Goal: Task Accomplishment & Management: Use online tool/utility

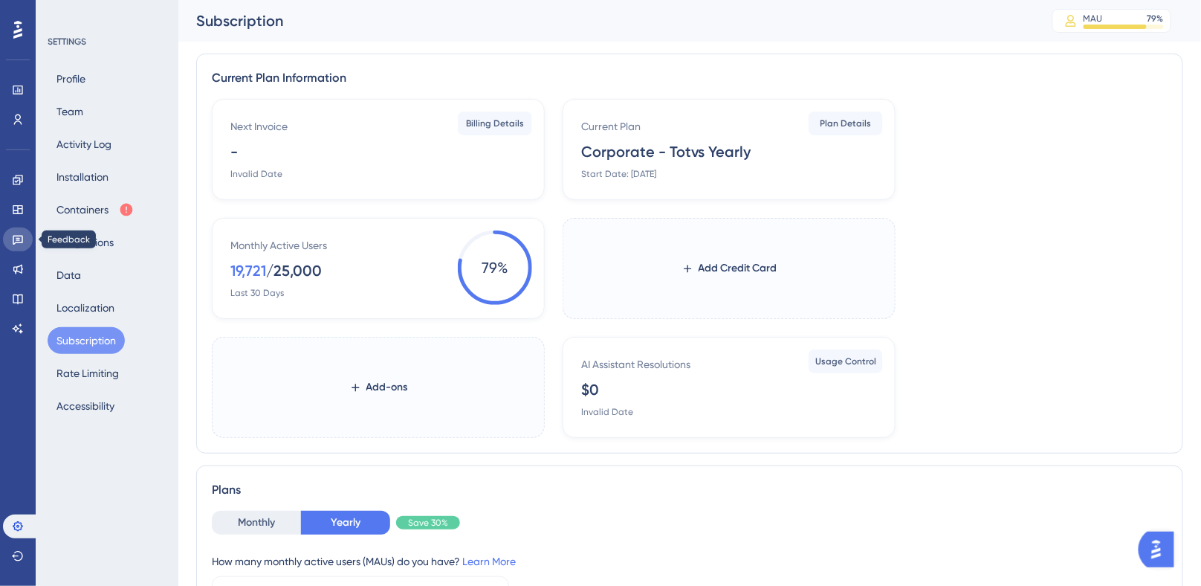
click at [11, 239] on link at bounding box center [18, 239] width 30 height 24
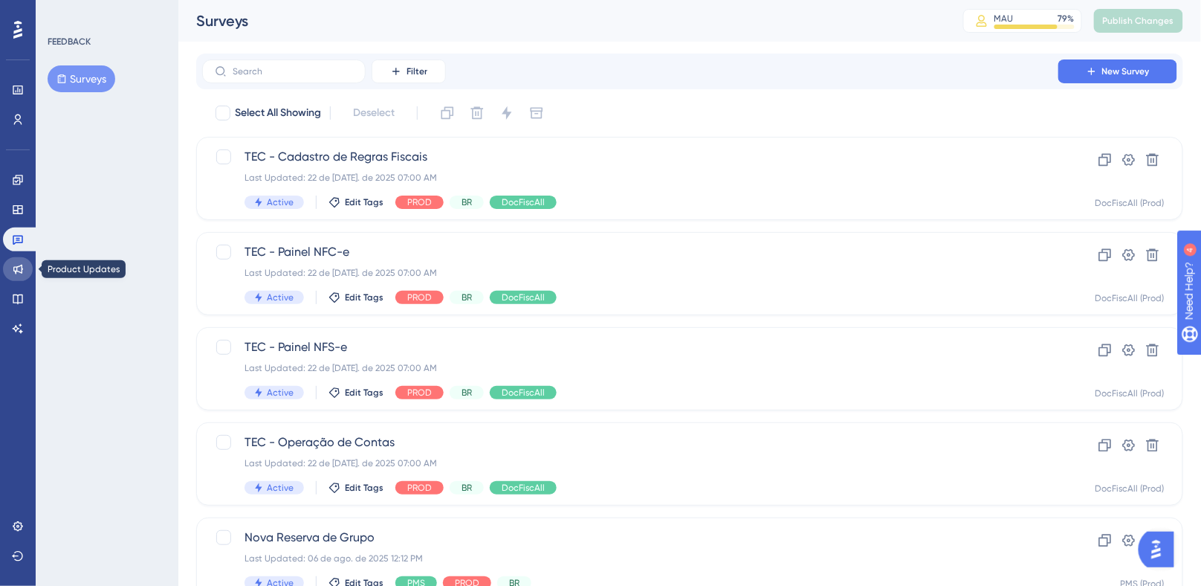
click at [16, 267] on icon at bounding box center [18, 270] width 10 height 10
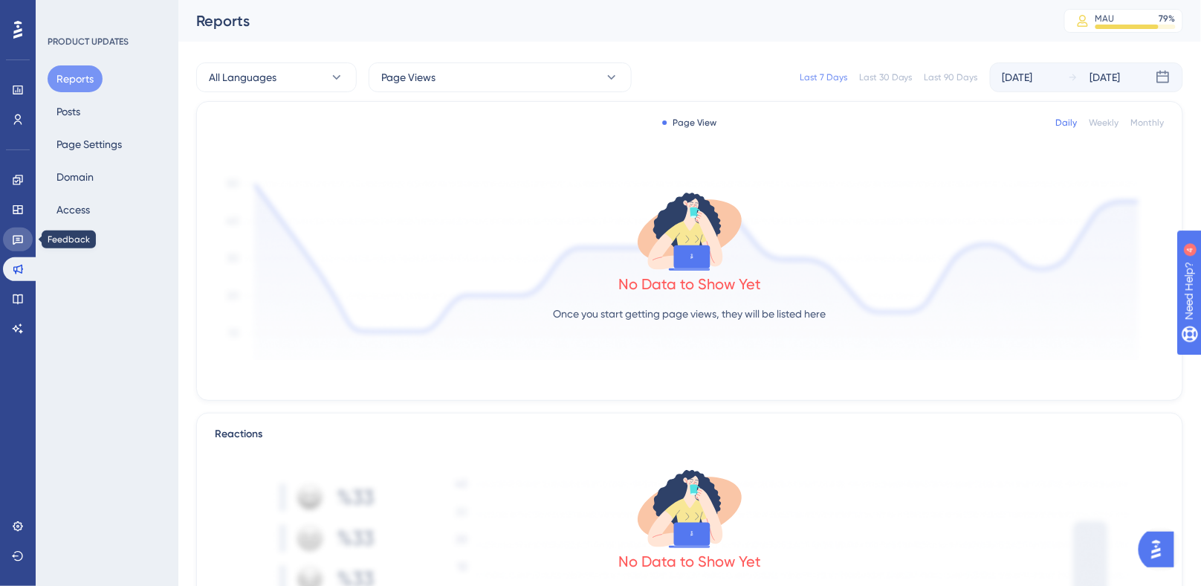
click at [11, 231] on link at bounding box center [18, 239] width 30 height 24
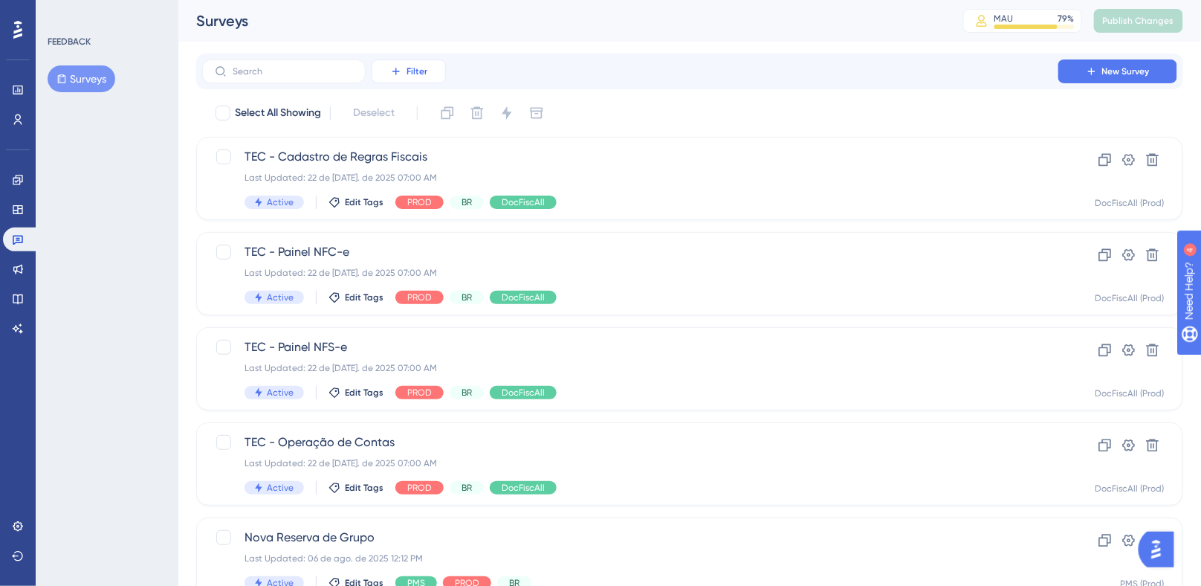
click at [406, 72] on button "Filter" at bounding box center [409, 71] width 74 height 24
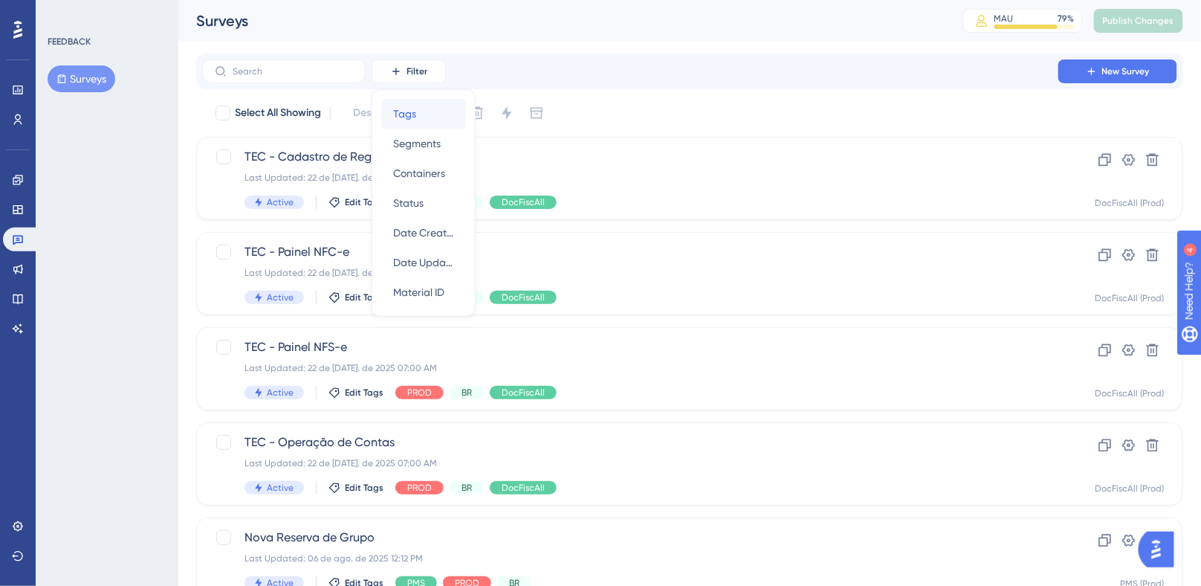
click at [407, 117] on span "Tags" at bounding box center [404, 114] width 23 height 18
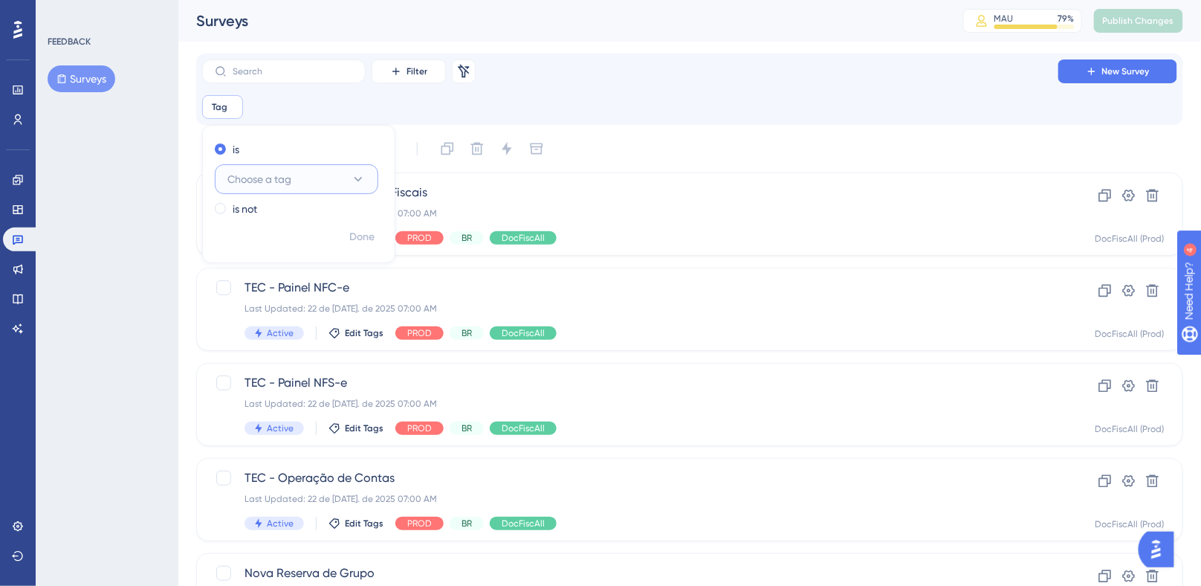
click at [258, 179] on span "Choose a tag" at bounding box center [259, 179] width 64 height 18
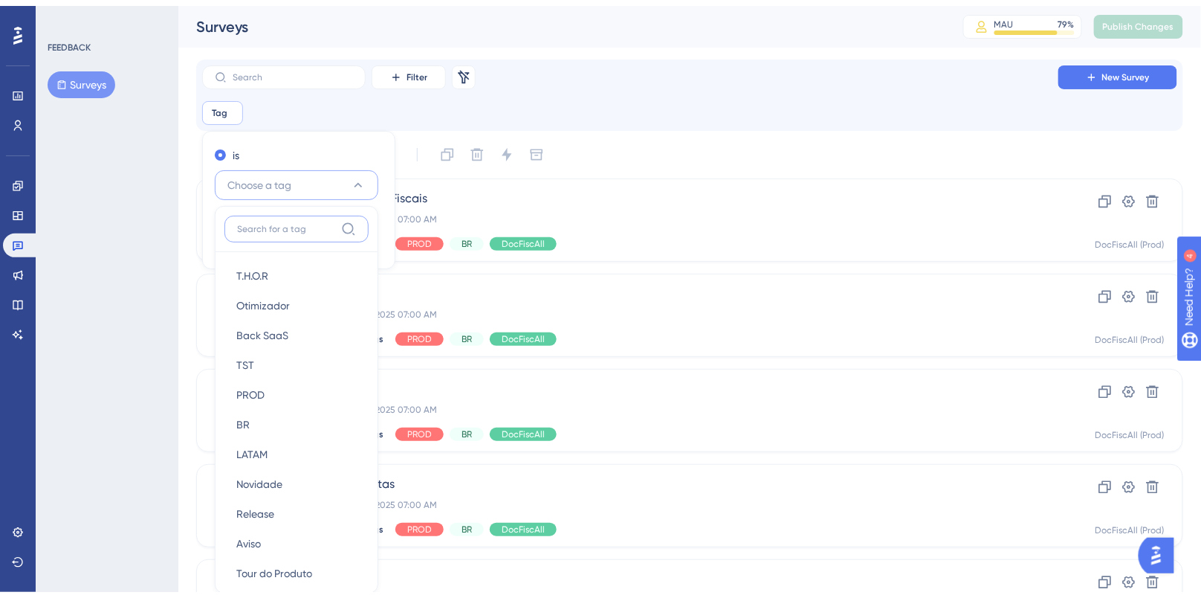
scroll to position [97, 0]
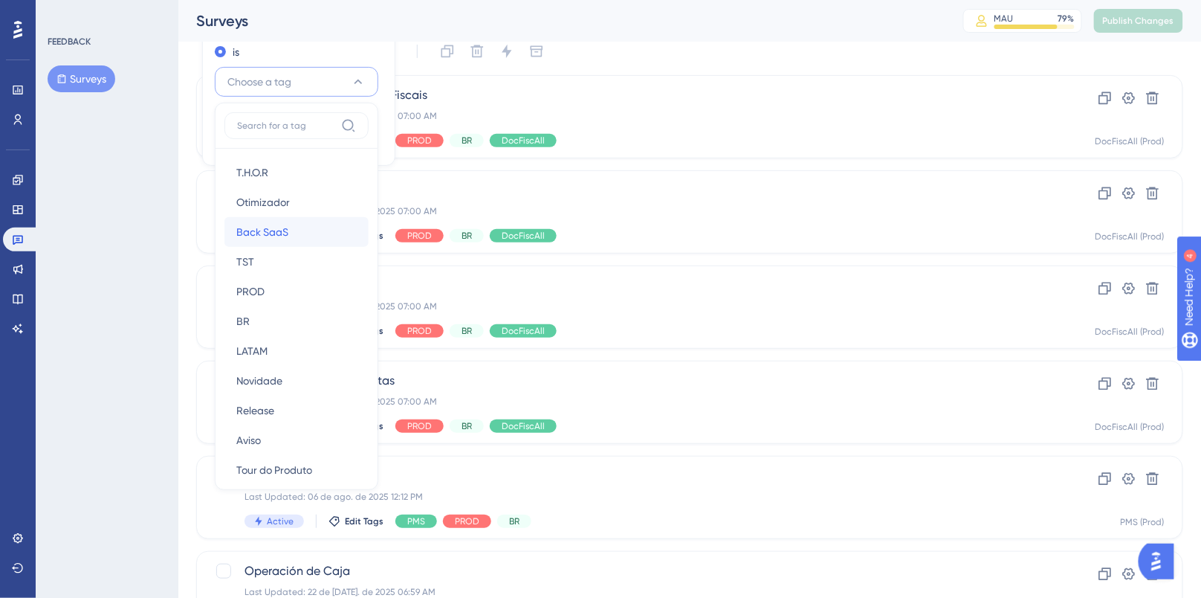
click at [278, 236] on span "Back SaaS" at bounding box center [262, 232] width 52 height 18
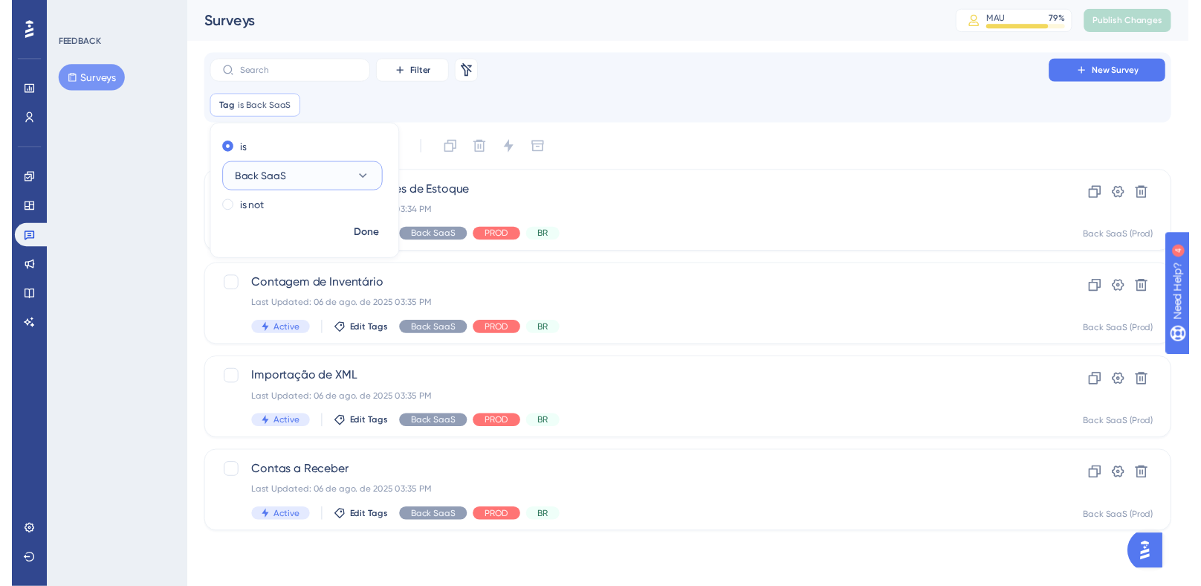
scroll to position [0, 0]
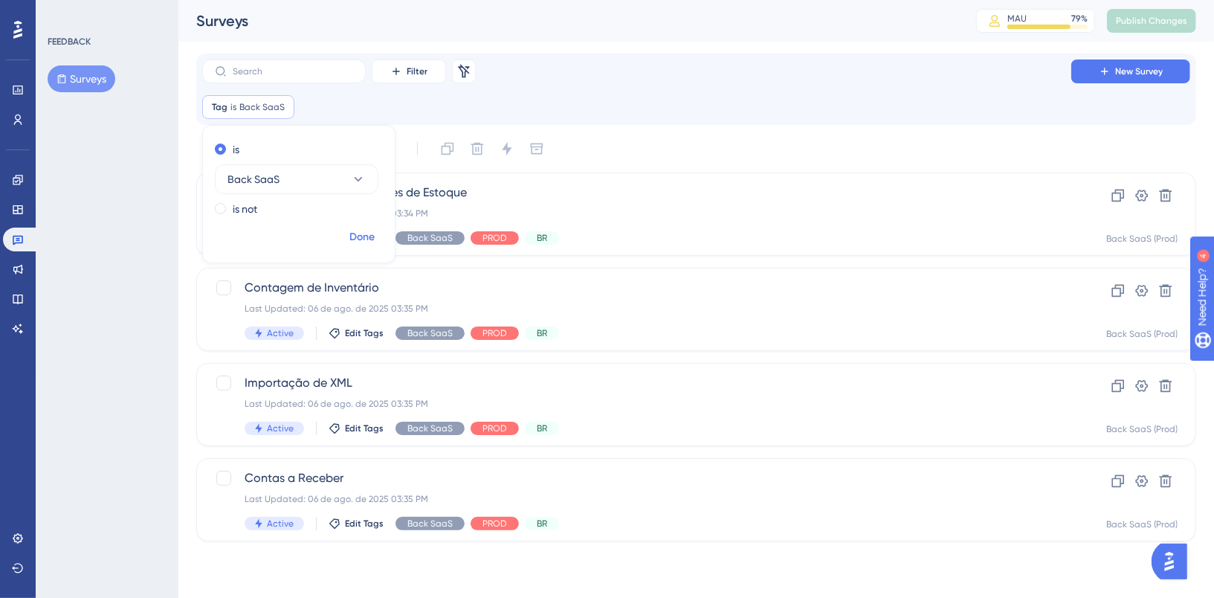
click at [369, 236] on span "Done" at bounding box center [361, 237] width 25 height 18
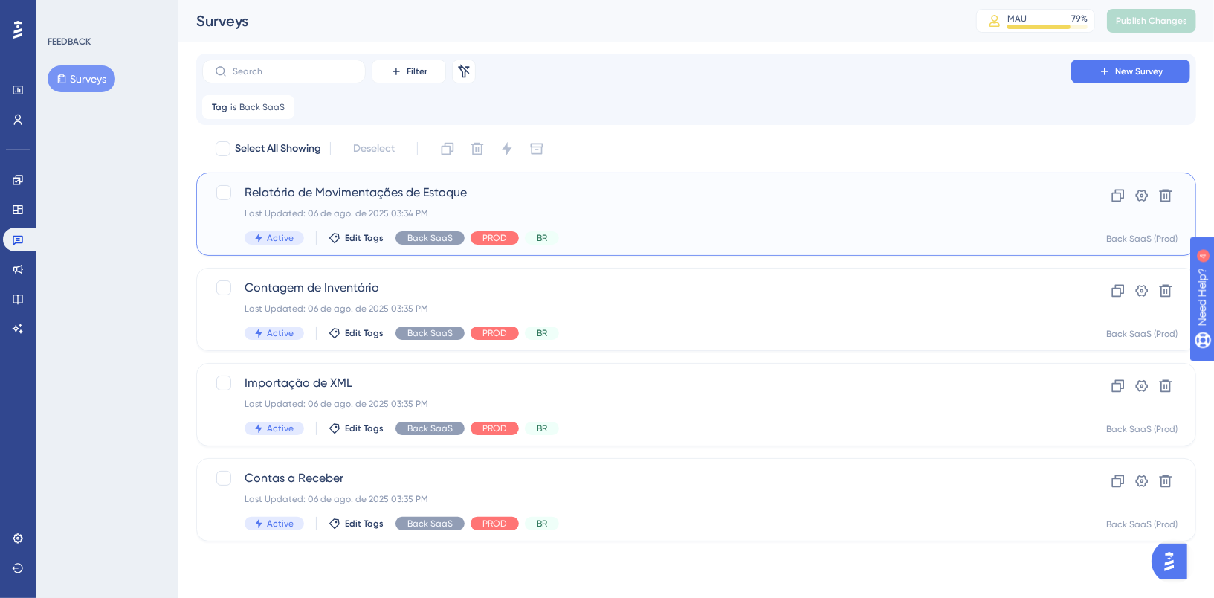
click at [666, 210] on div "Last Updated: 06 de ago. de 2025 03:34 PM" at bounding box center [637, 213] width 784 height 12
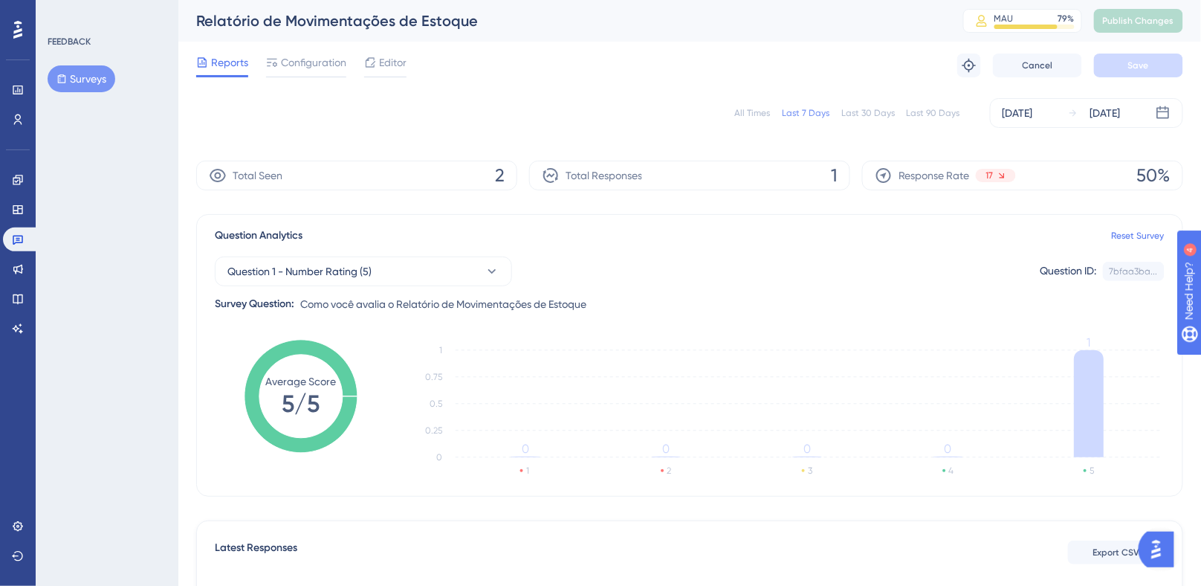
click at [738, 117] on div "All Times Last 7 Days Last 30 Days Last 90 Days [DATE] [DATE]" at bounding box center [689, 113] width 987 height 30
click at [742, 116] on div "All Times" at bounding box center [752, 113] width 36 height 12
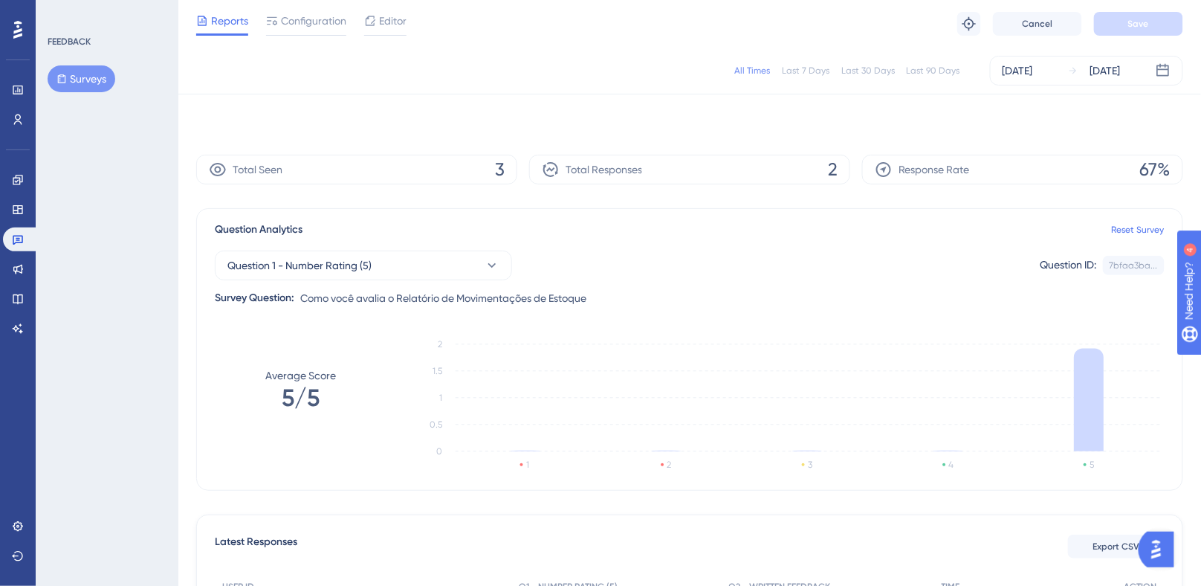
scroll to position [230, 0]
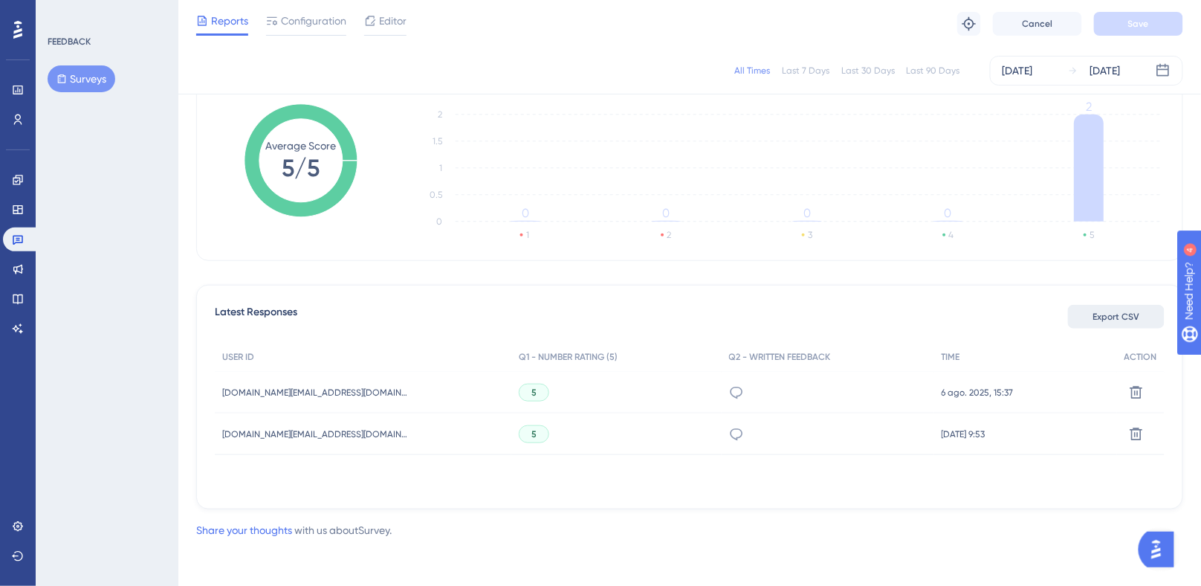
click at [1107, 320] on span "Export CSV" at bounding box center [1116, 317] width 47 height 12
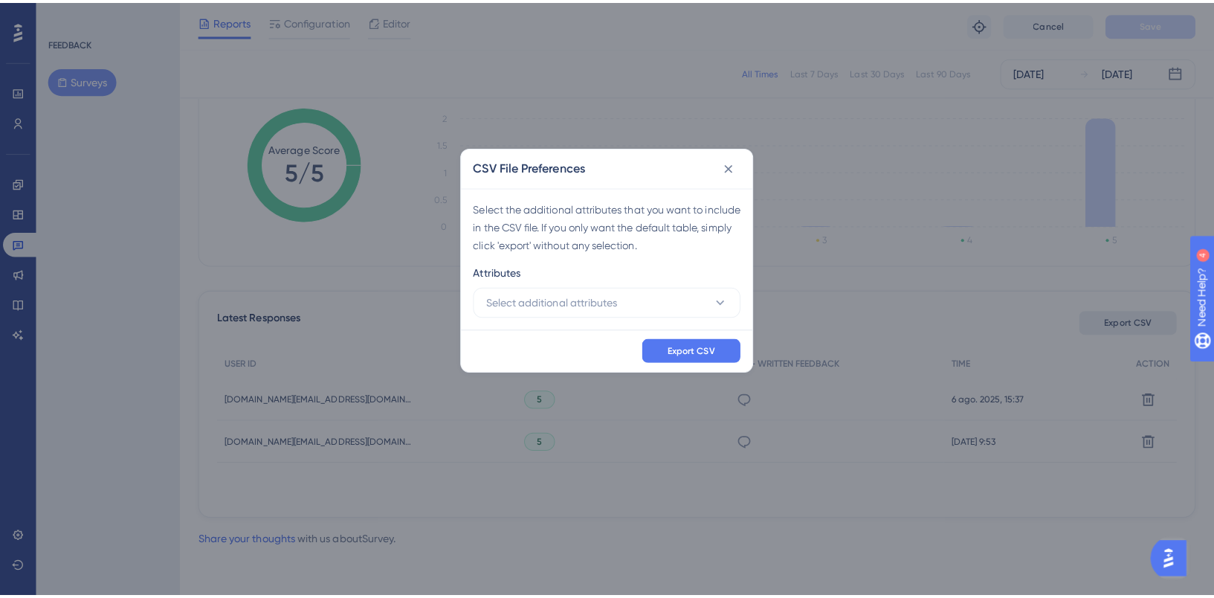
scroll to position [217, 0]
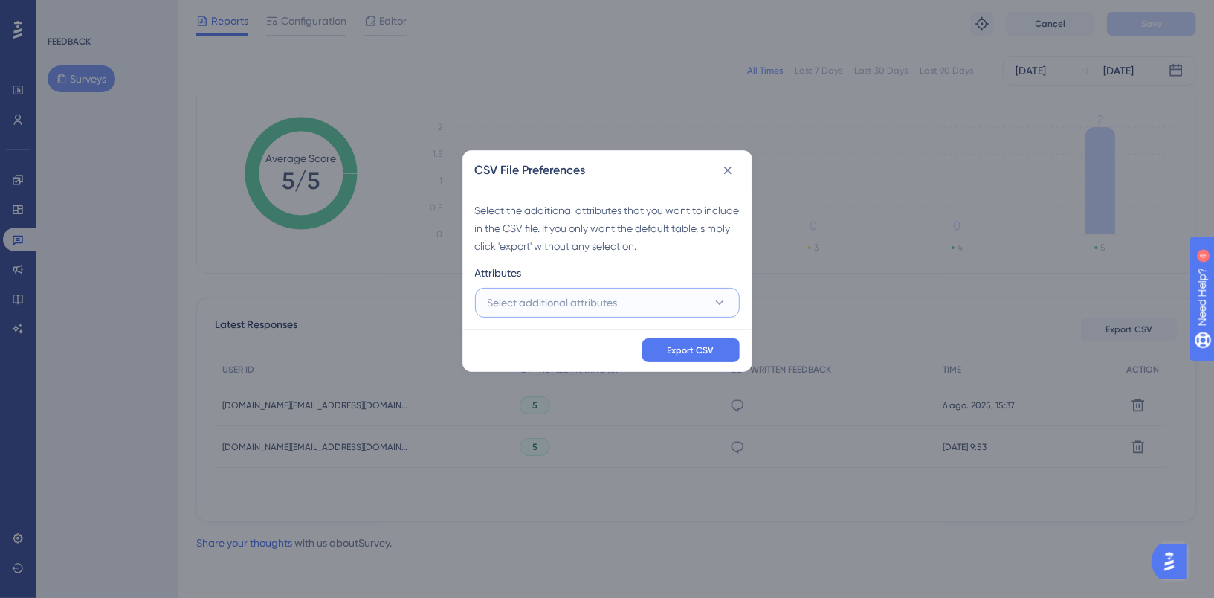
click at [550, 300] on span "Select additional attributes" at bounding box center [553, 303] width 130 height 18
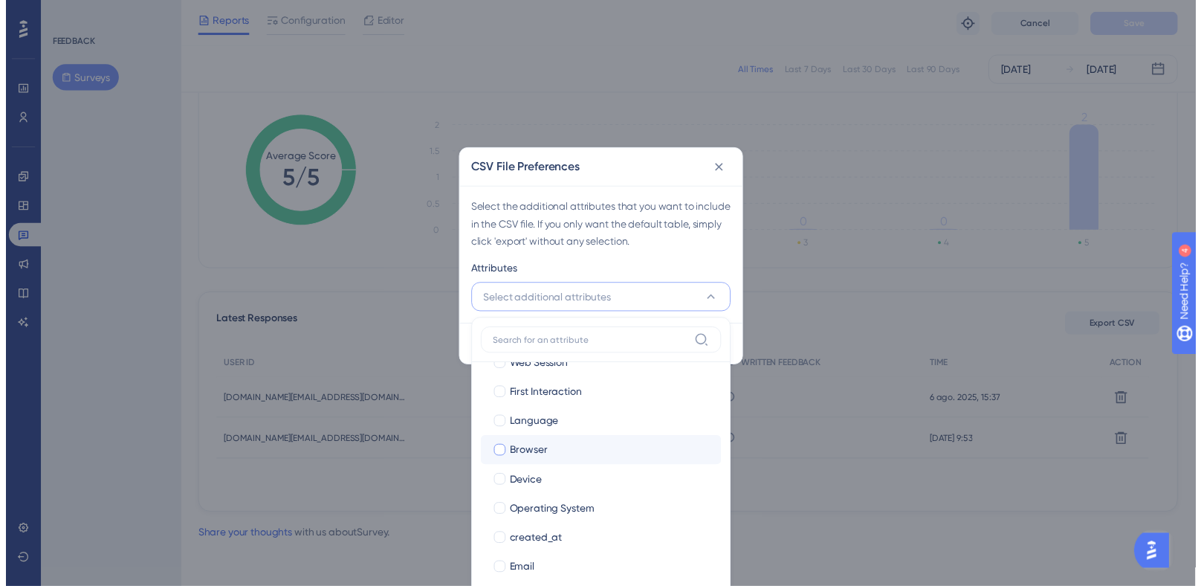
scroll to position [100, 0]
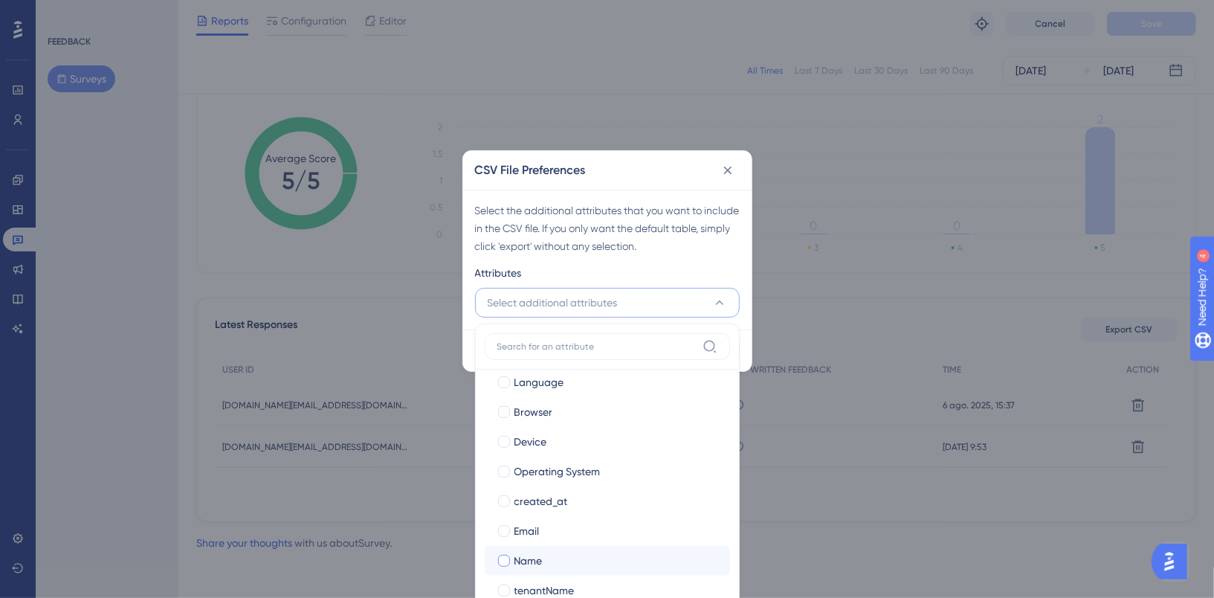
click at [504, 560] on div at bounding box center [504, 560] width 12 height 12
checkbox input "true"
click at [508, 534] on div at bounding box center [503, 530] width 15 height 15
checkbox input "true"
click at [719, 273] on div "Attributes" at bounding box center [607, 276] width 265 height 24
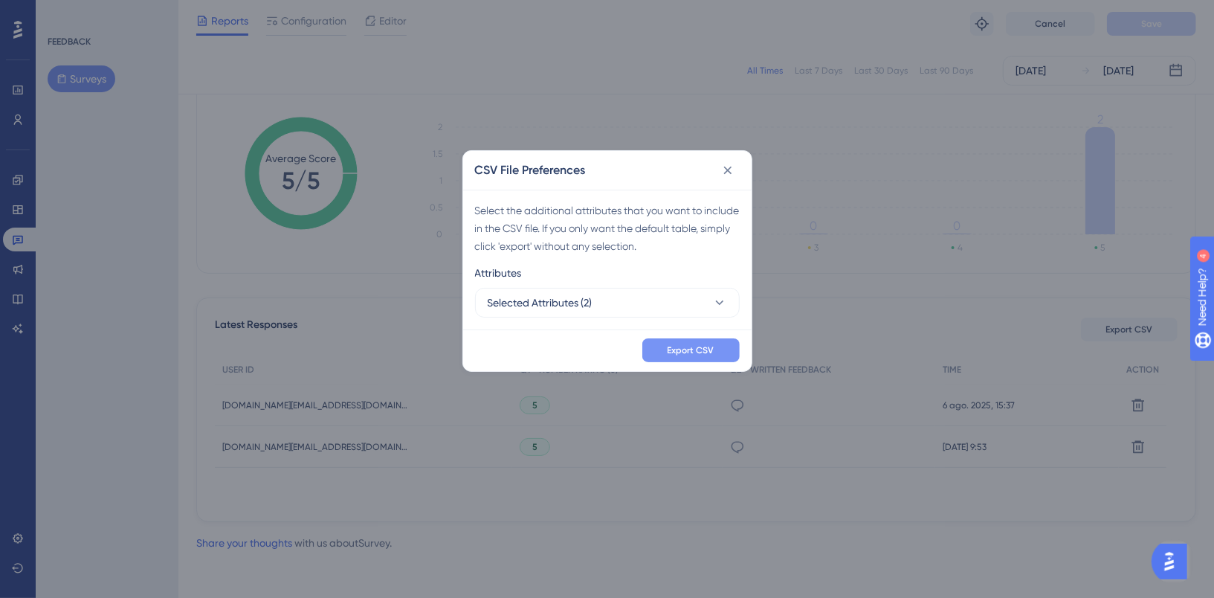
click at [693, 355] on span "Export CSV" at bounding box center [690, 350] width 47 height 12
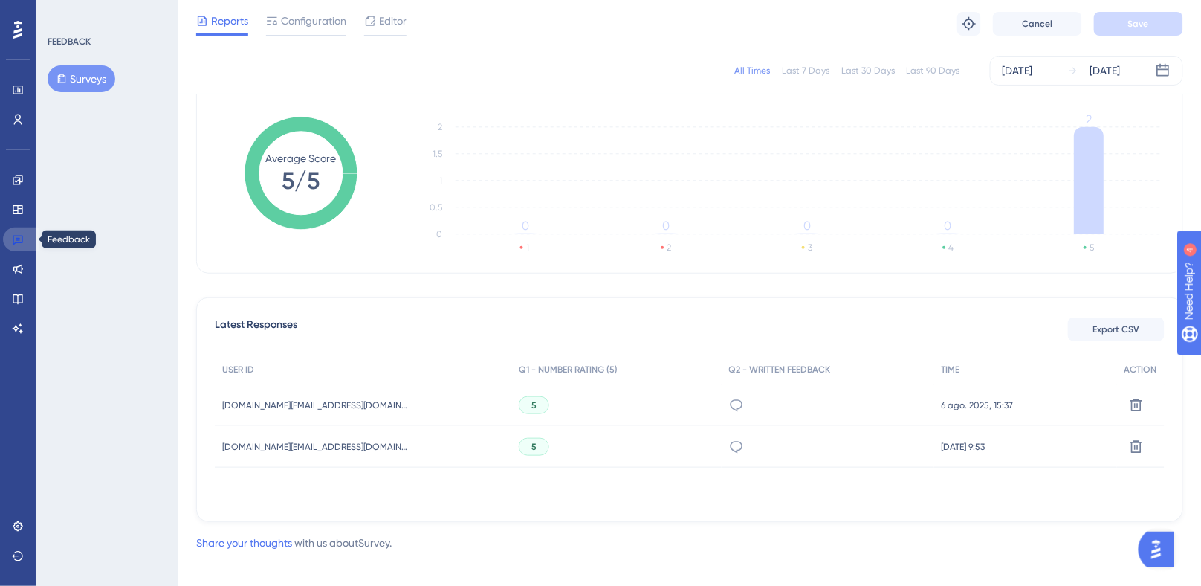
click at [17, 244] on icon at bounding box center [18, 239] width 12 height 12
